Goal: Navigation & Orientation: Go to known website

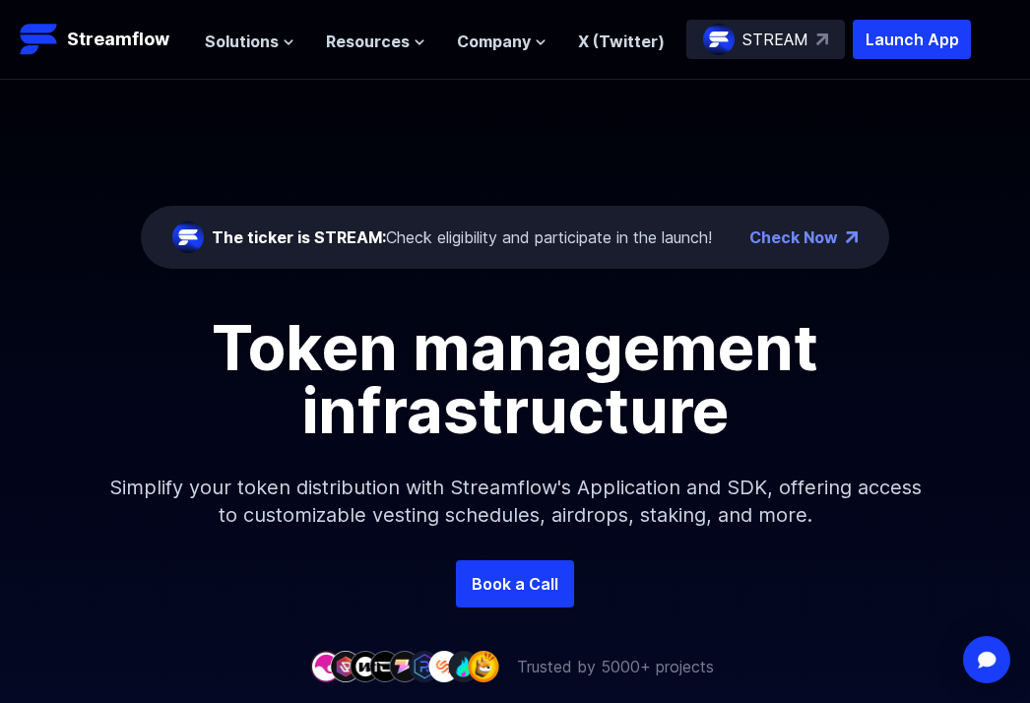
click at [373, 235] on span "The ticker is STREAM:" at bounding box center [299, 238] width 174 height 20
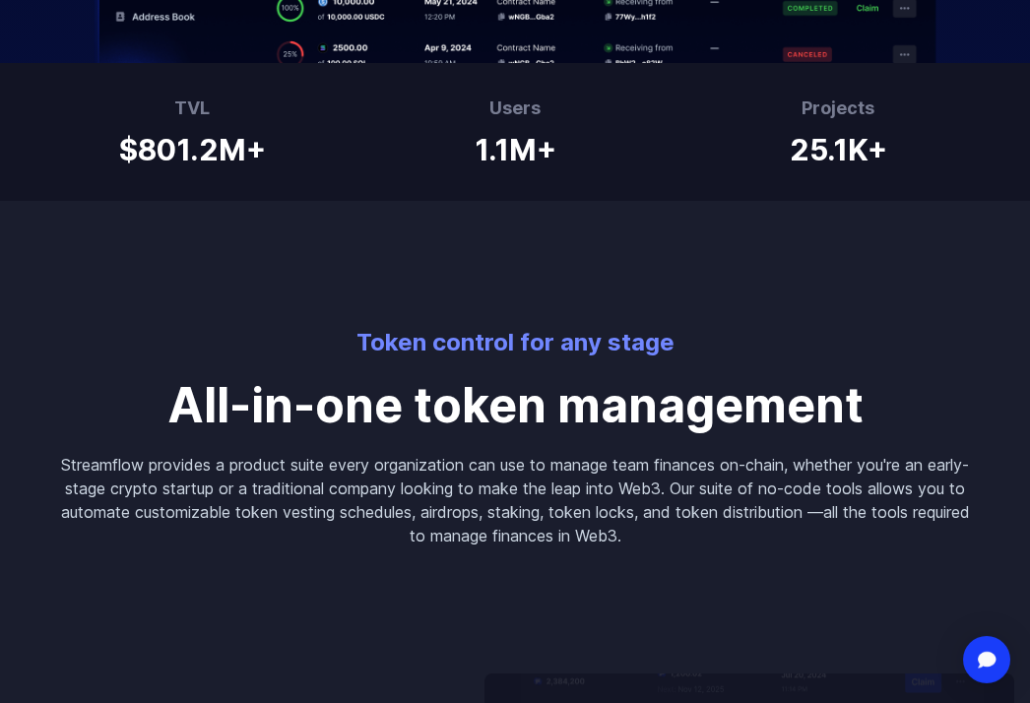
scroll to position [1118, 0]
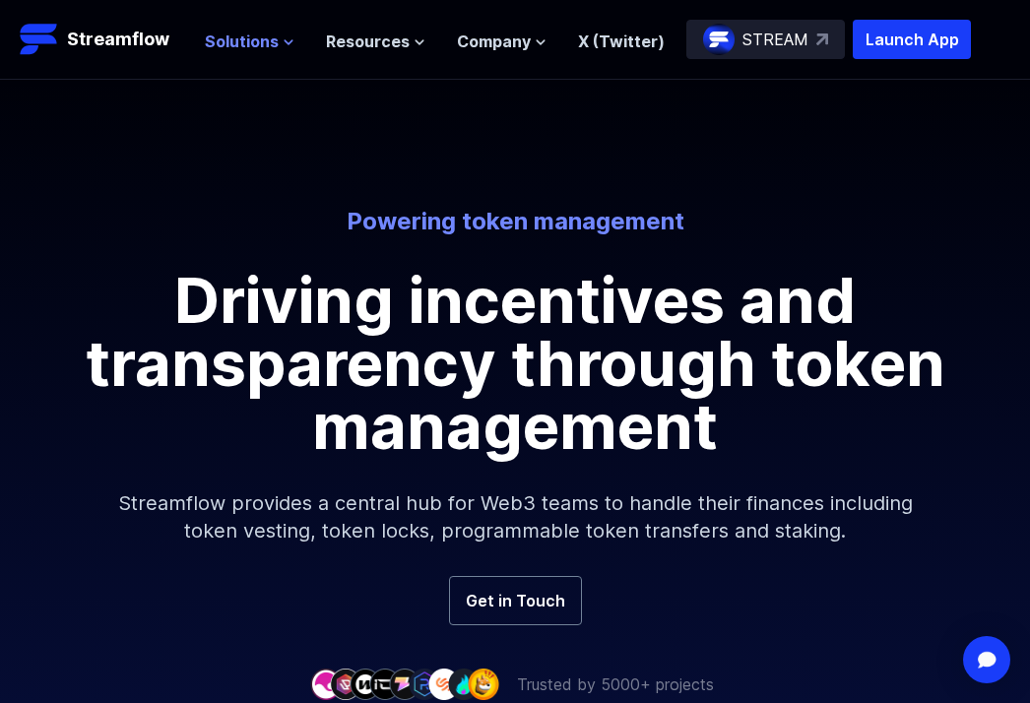
drag, startPoint x: 300, startPoint y: 32, endPoint x: 282, endPoint y: 36, distance: 19.4
click at [282, 36] on ul "Solutions Overview Streamflow features an all-in-one token distribution platfor…" at bounding box center [435, 42] width 460 height 24
click at [283, 36] on icon at bounding box center [289, 42] width 12 height 12
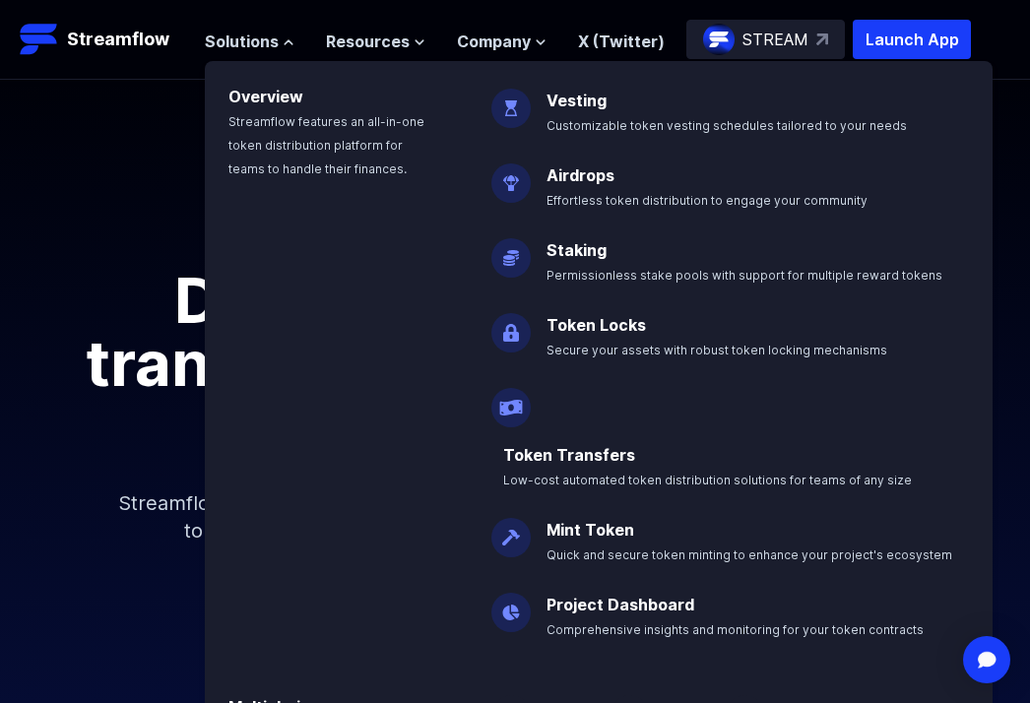
click at [121, 95] on div "Powering token management Driving incentives and transparency through token man…" at bounding box center [515, 328] width 1030 height 496
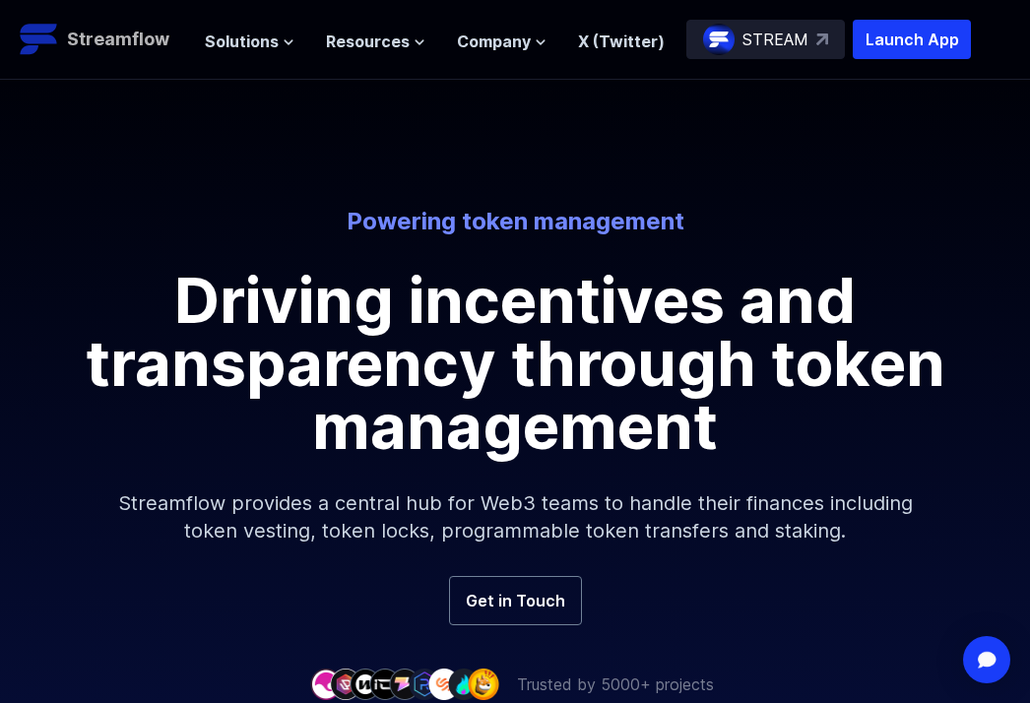
click at [124, 37] on p "Streamflow" at bounding box center [118, 40] width 102 height 28
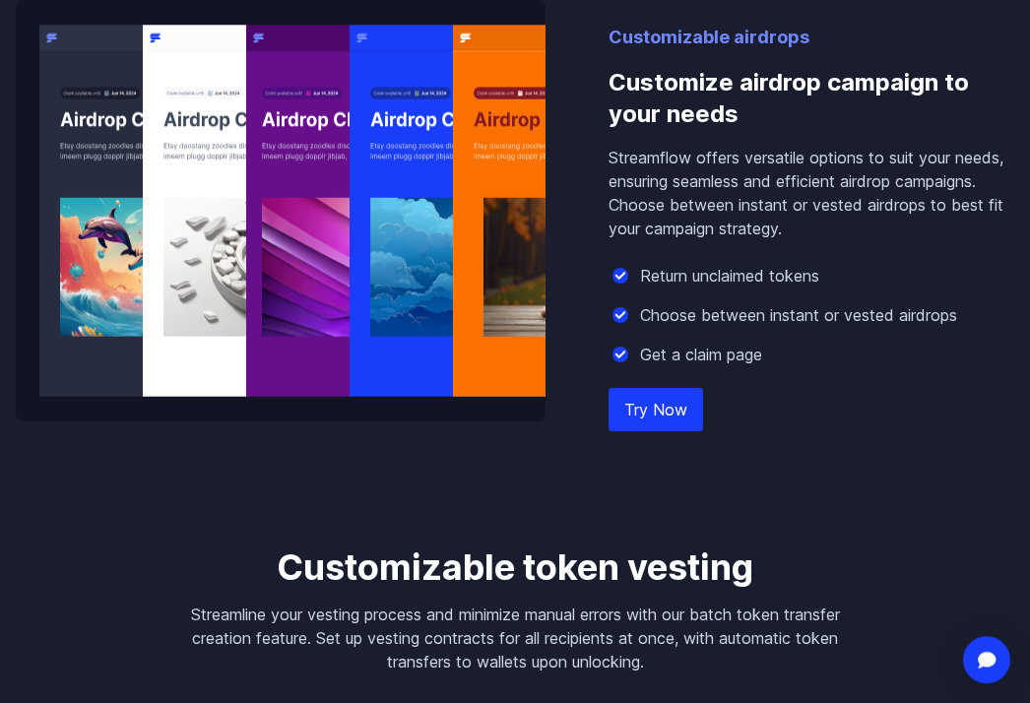
scroll to position [2362, 0]
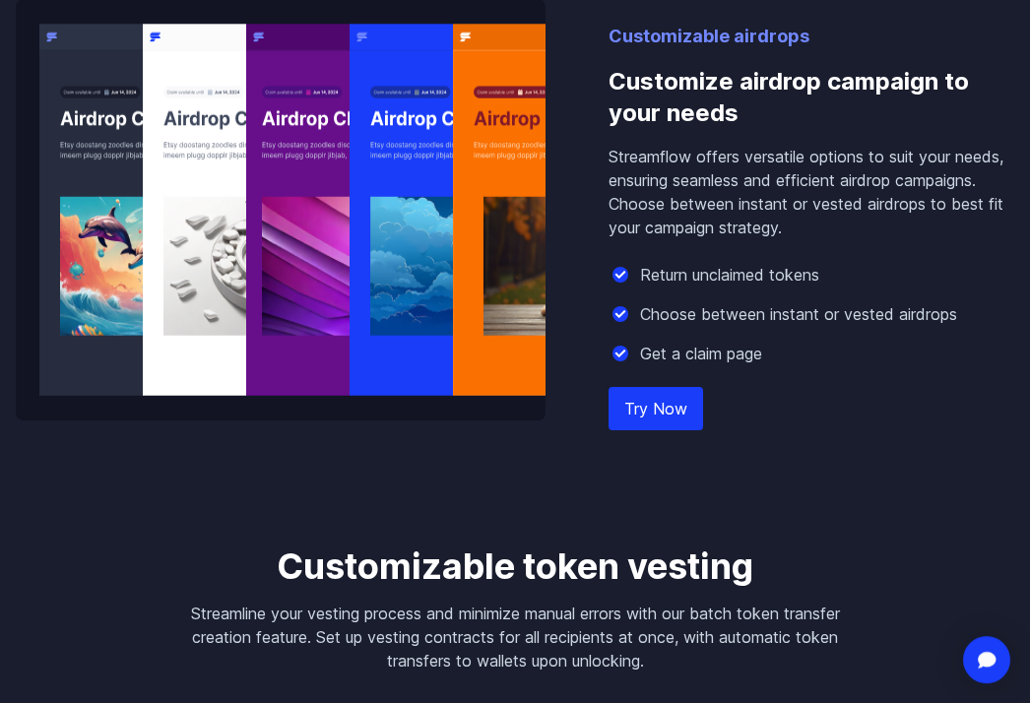
click at [609, 387] on link "Try Now" at bounding box center [656, 408] width 95 height 43
